Goal: Transaction & Acquisition: Purchase product/service

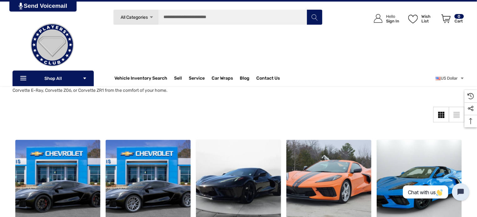
scroll to position [38, 0]
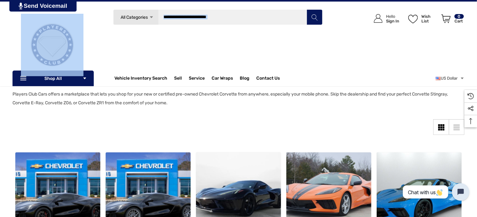
drag, startPoint x: 477, startPoint y: 42, endPoint x: 478, endPoint y: 51, distance: 8.5
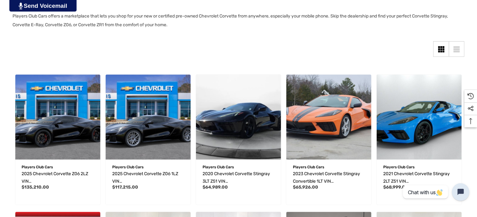
scroll to position [123, 0]
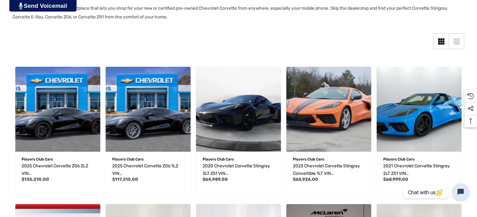
click at [457, 41] on div "List View" at bounding box center [456, 42] width 6 height 2
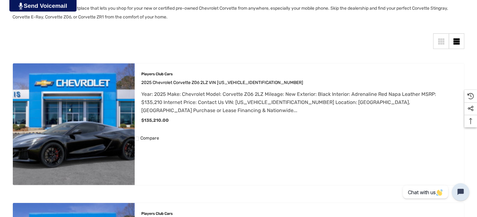
click at [439, 42] on div "Grid View" at bounding box center [439, 42] width 2 height 2
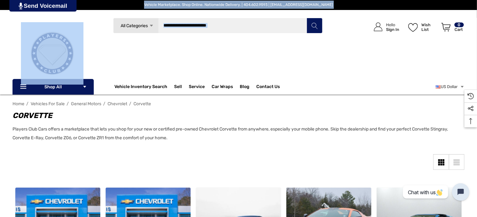
scroll to position [0, 0]
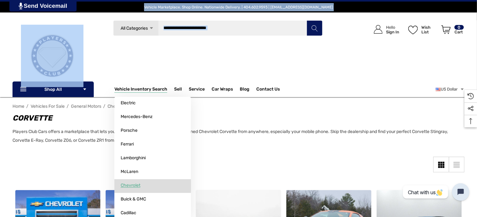
click at [131, 188] on span "Chevrolet" at bounding box center [131, 186] width 20 height 6
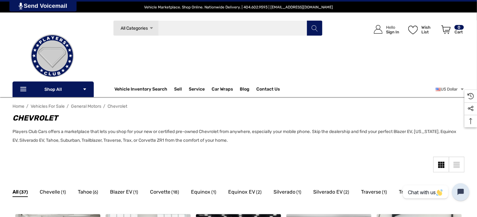
click at [163, 27] on input "Search" at bounding box center [217, 28] width 209 height 16
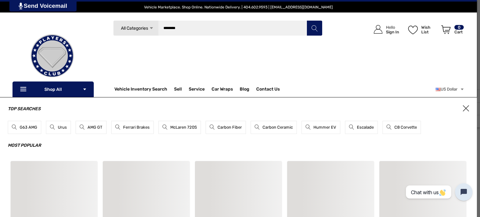
type input "********"
click at [307, 20] on button "Search" at bounding box center [315, 28] width 16 height 16
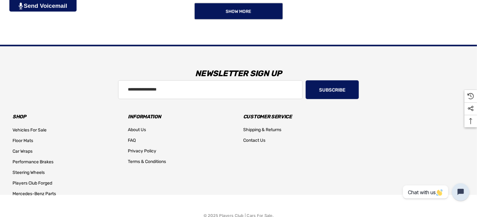
scroll to position [855, 0]
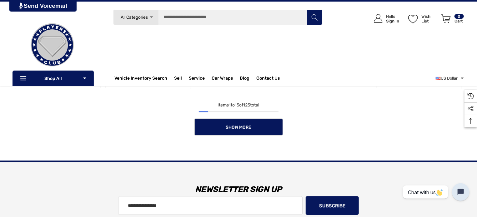
scroll to position [713, 0]
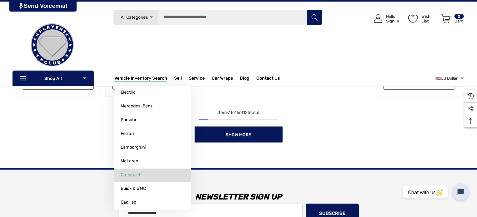
click at [133, 178] on span "Chevrolet" at bounding box center [131, 175] width 20 height 6
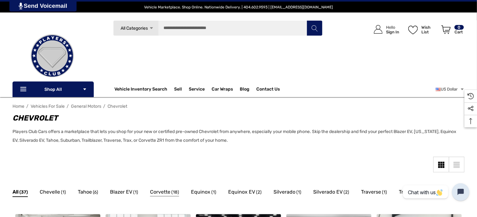
click at [158, 193] on span "Corvette" at bounding box center [160, 192] width 20 height 8
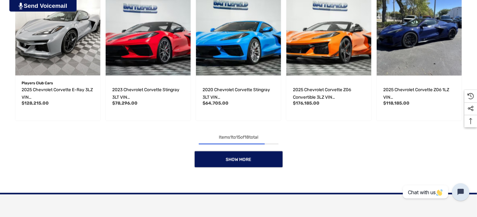
scroll to position [486, 0]
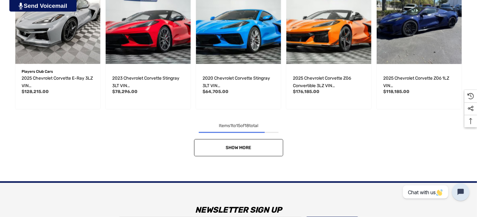
click at [243, 151] on link "Show More" at bounding box center [238, 147] width 89 height 17
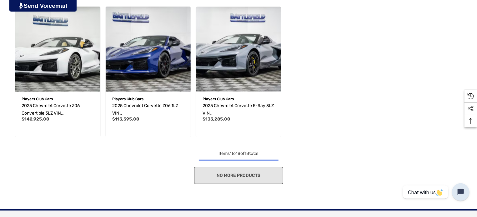
scroll to position [611, 0]
